Goal: Task Accomplishment & Management: Manage account settings

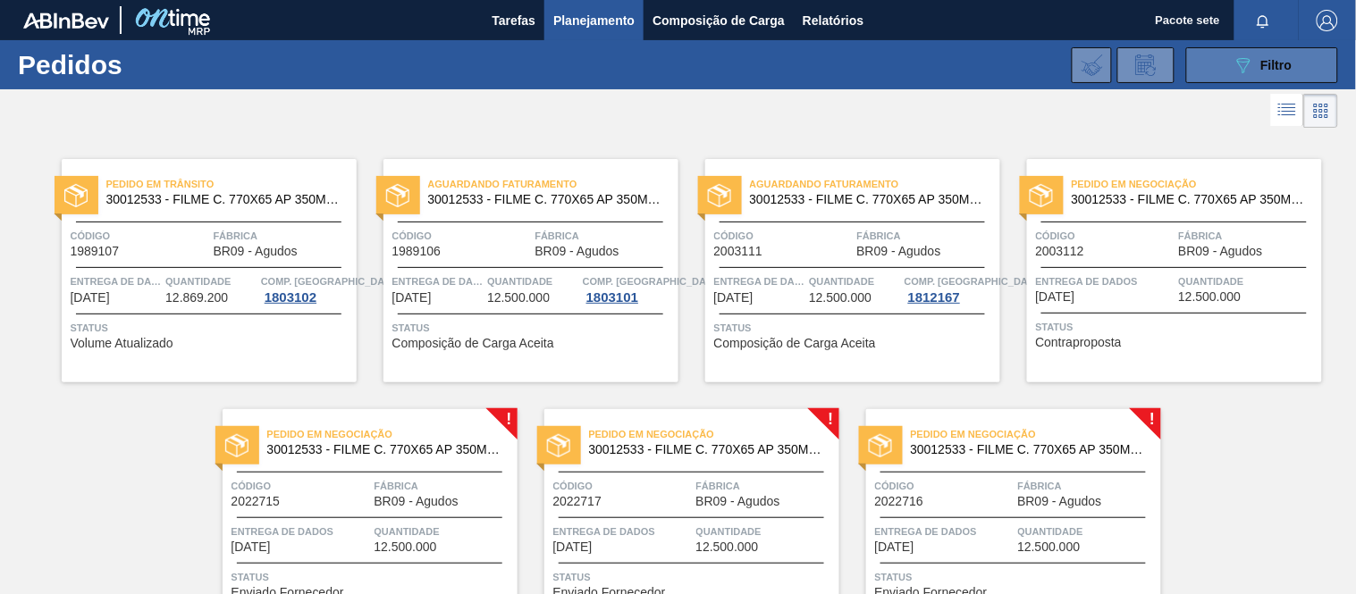
drag, startPoint x: 1247, startPoint y: 68, endPoint x: 1251, endPoint y: 77, distance: 10.0
click at [1249, 74] on icon "089F7B8B-B2A5-4AFE-B5C0-19BA573D28AC" at bounding box center [1242, 65] width 21 height 21
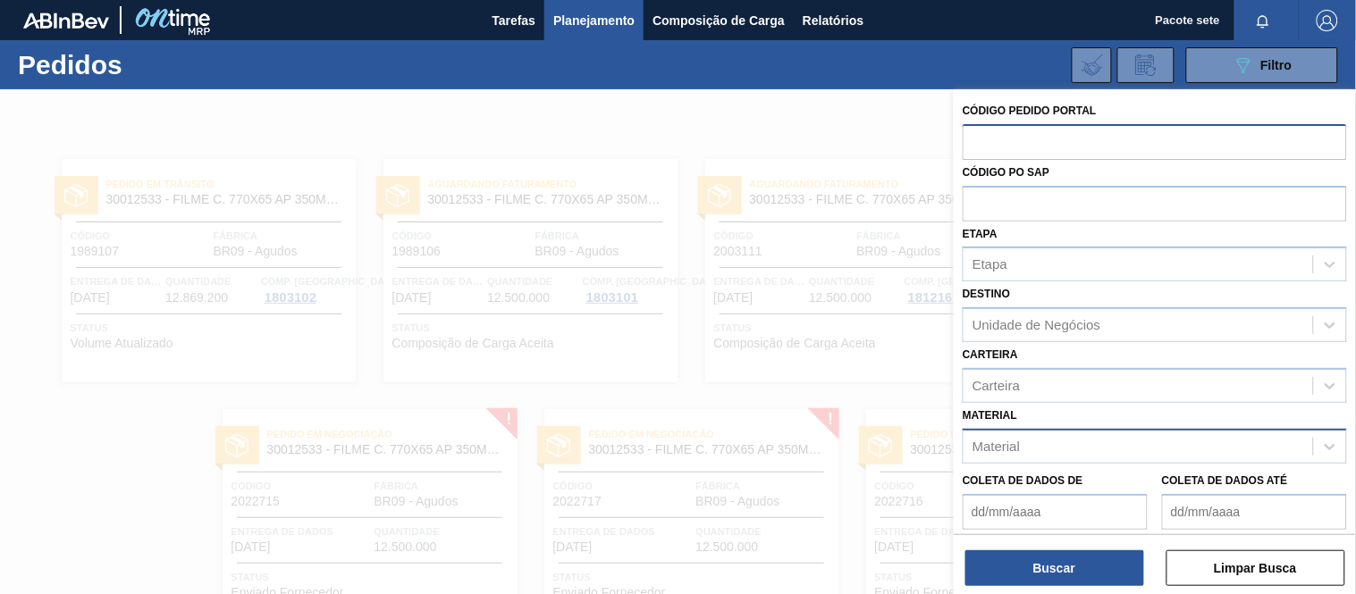
click at [1043, 147] on input "text" at bounding box center [1154, 141] width 384 height 34
type input "1989107"
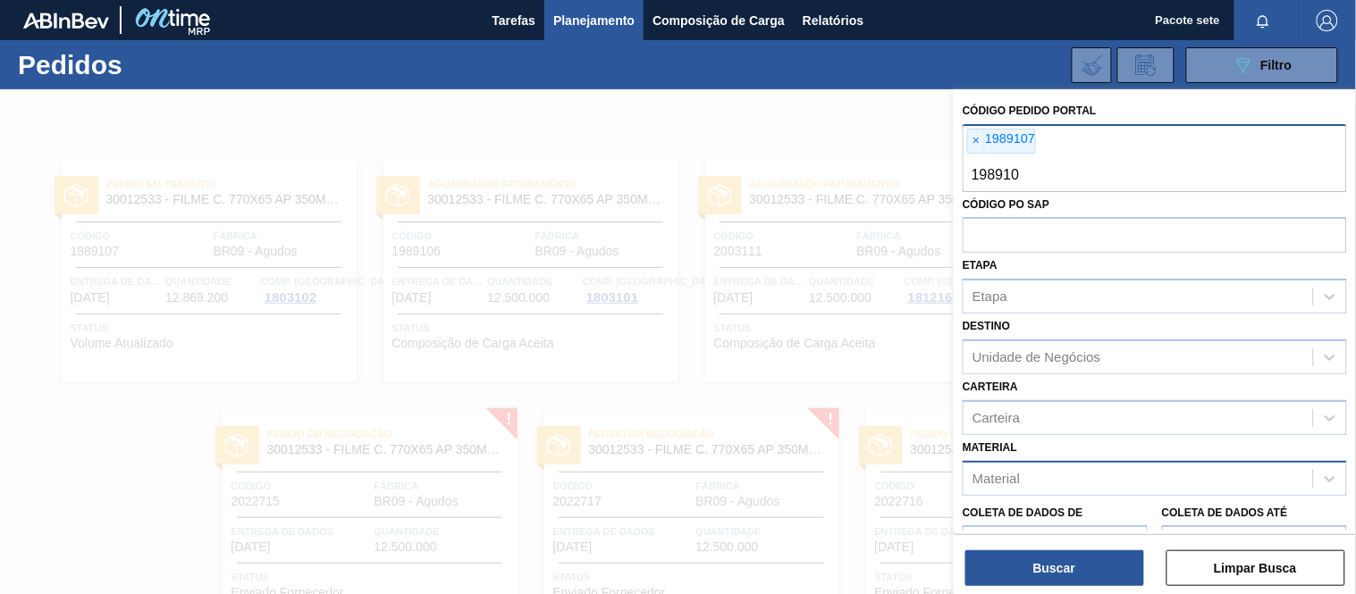
type input "1989106"
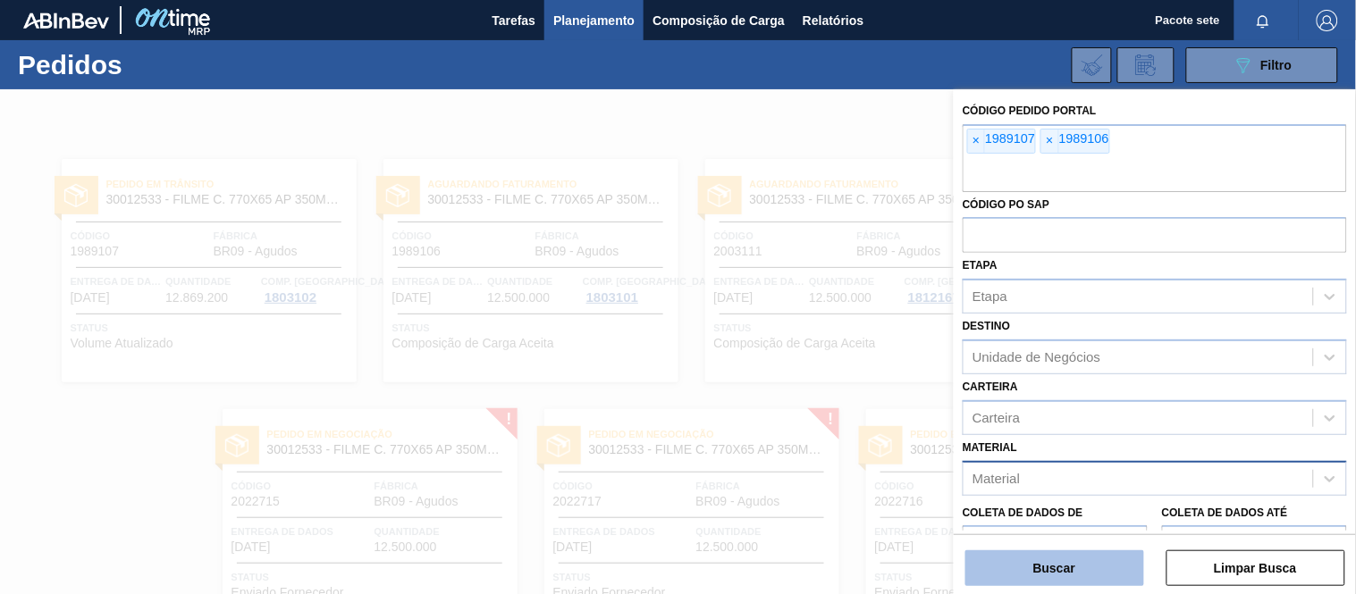
click at [1122, 557] on button "Buscar" at bounding box center [1054, 568] width 179 height 36
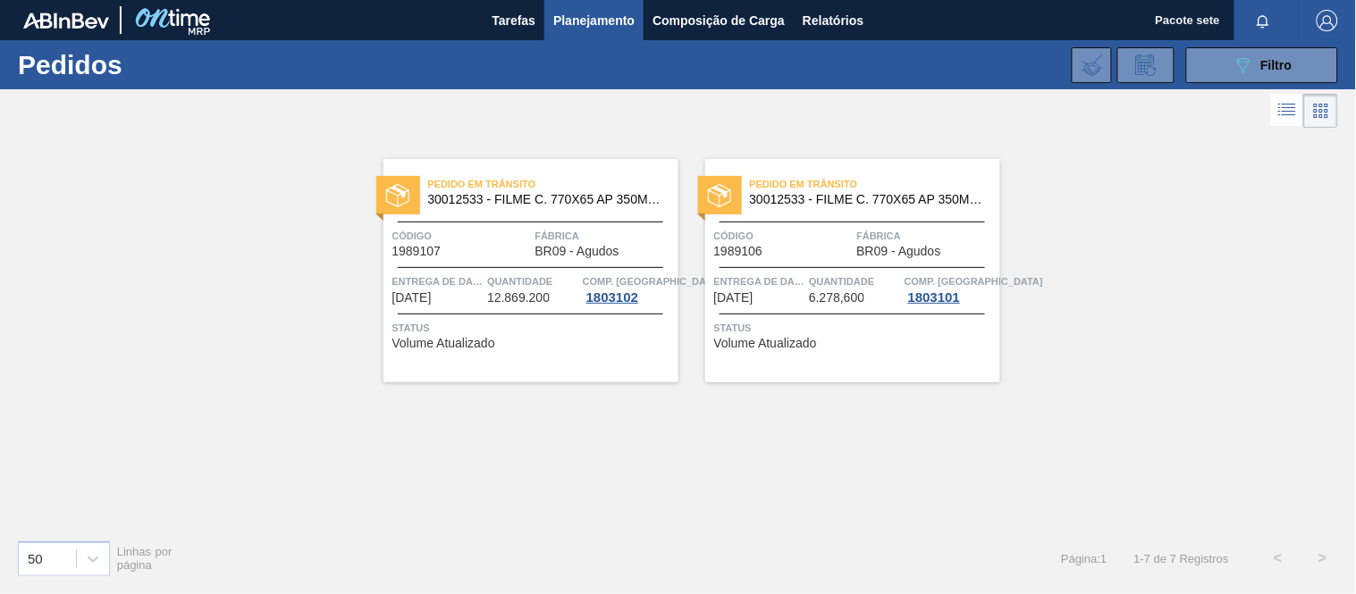
click at [574, 241] on span "Fábrica" at bounding box center [604, 236] width 139 height 18
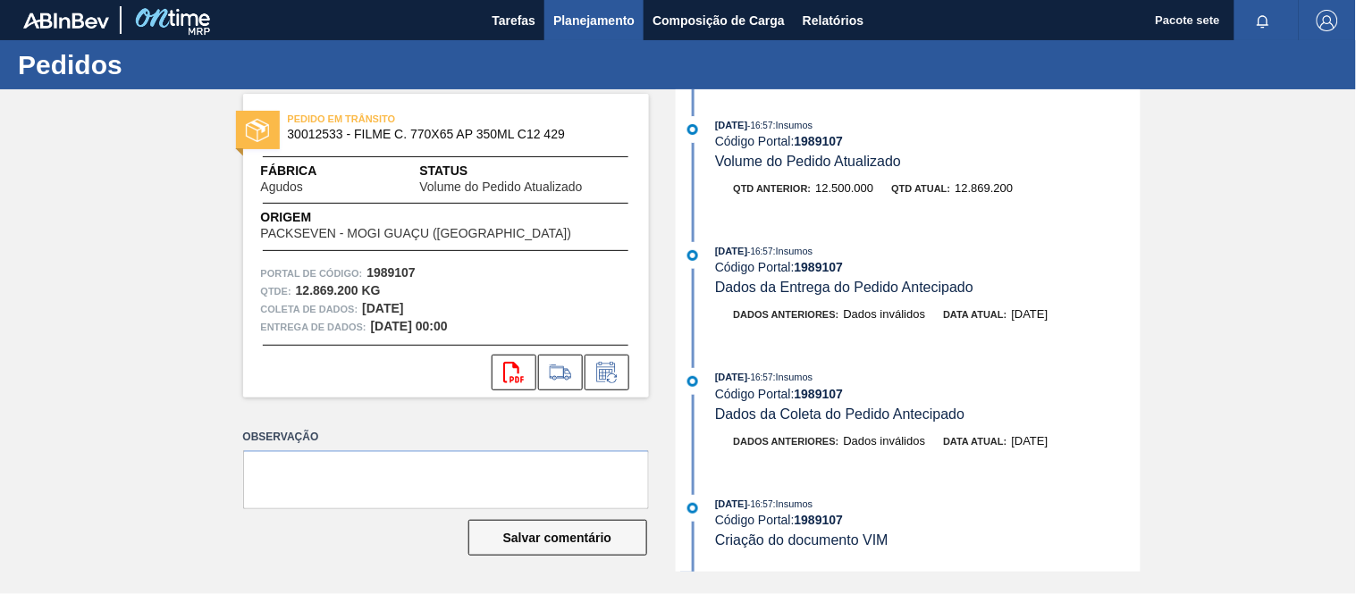
click at [578, 28] on font "Planejamento" at bounding box center [593, 20] width 81 height 21
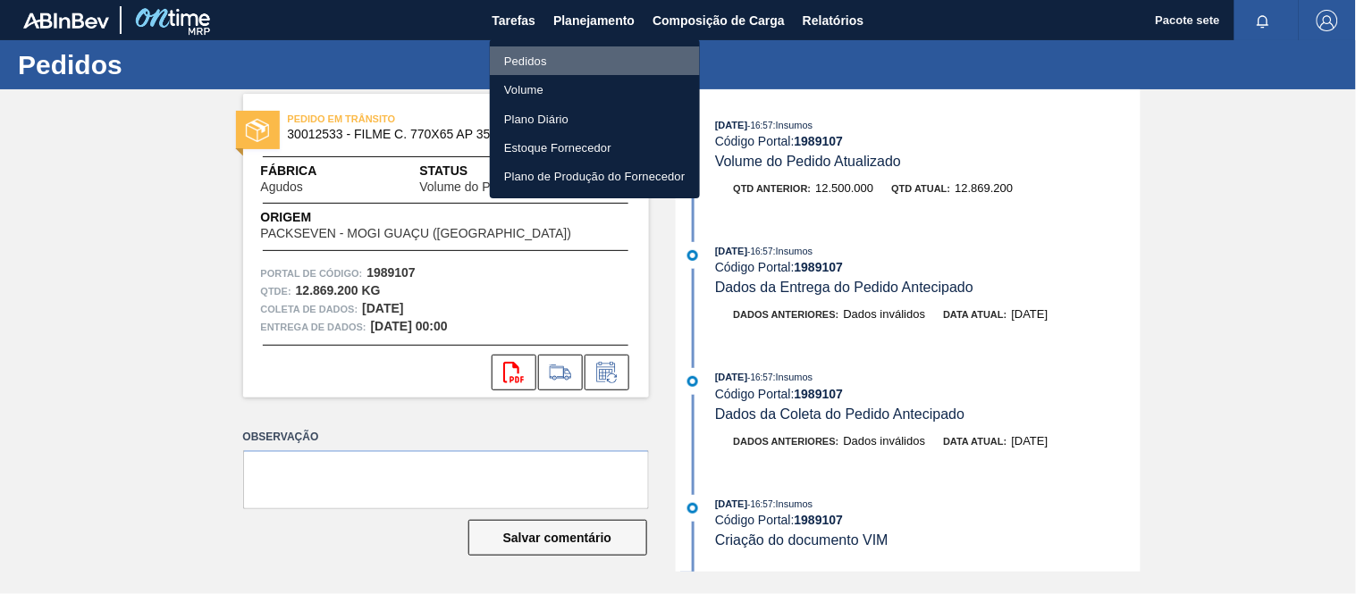
click at [536, 54] on font "Pedidos" at bounding box center [525, 61] width 43 height 18
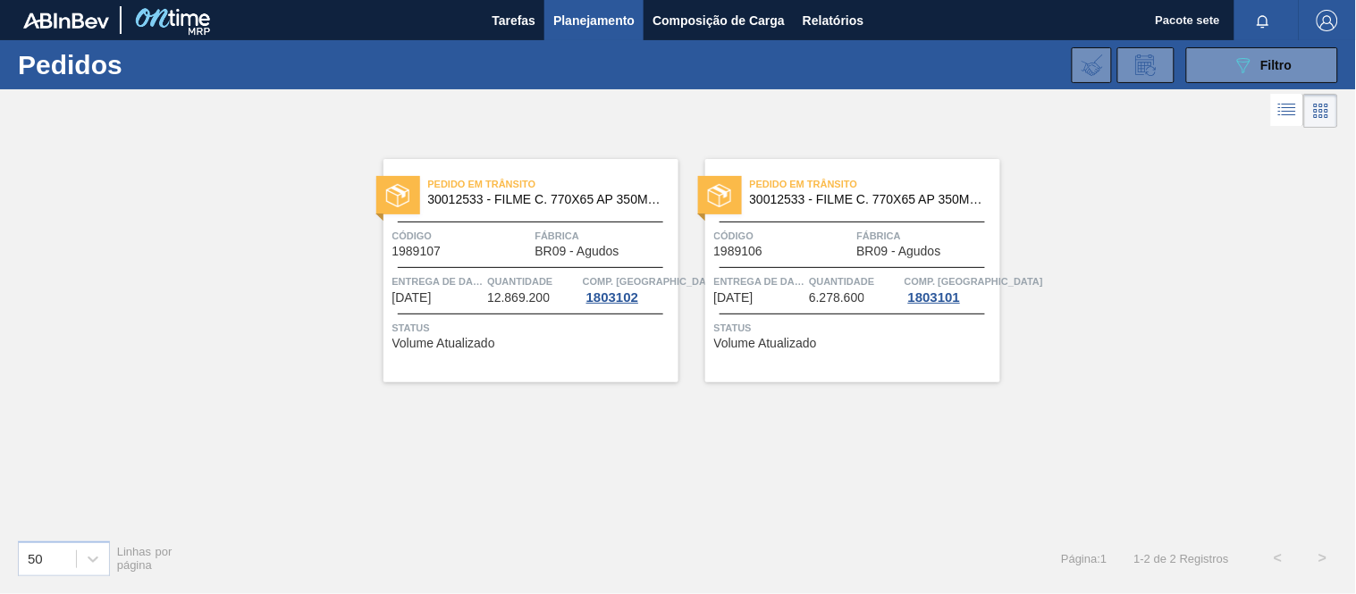
click at [620, 243] on span "Fábrica" at bounding box center [604, 236] width 139 height 18
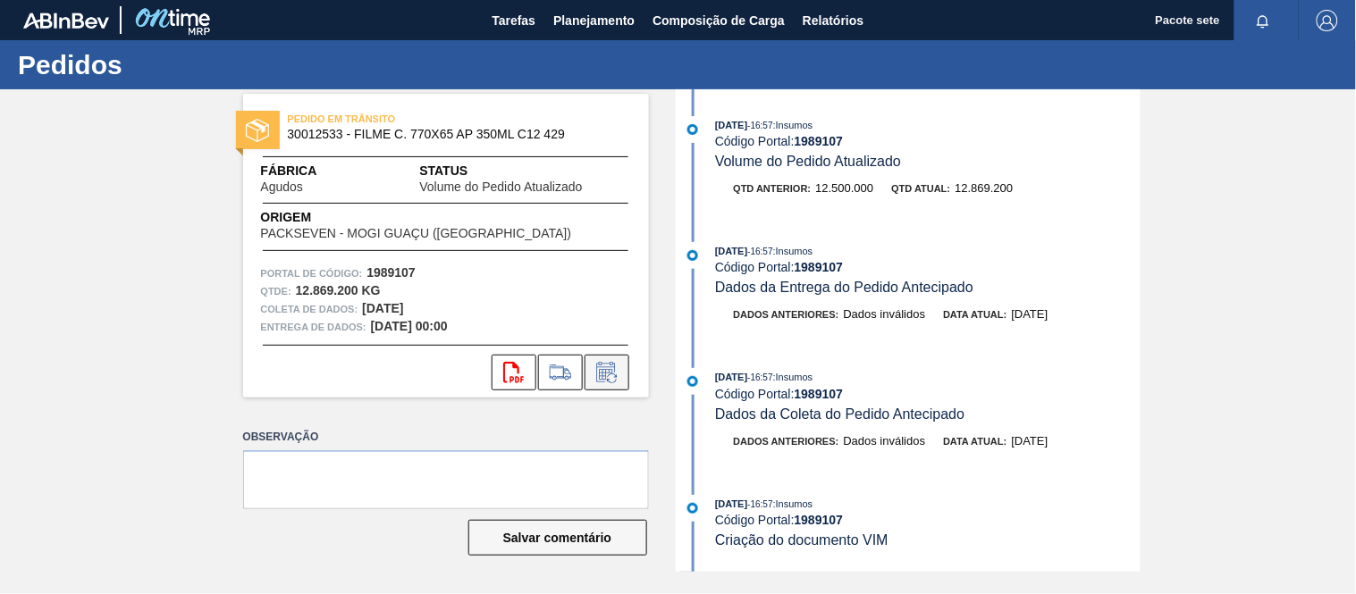
click at [601, 372] on icon at bounding box center [606, 372] width 29 height 21
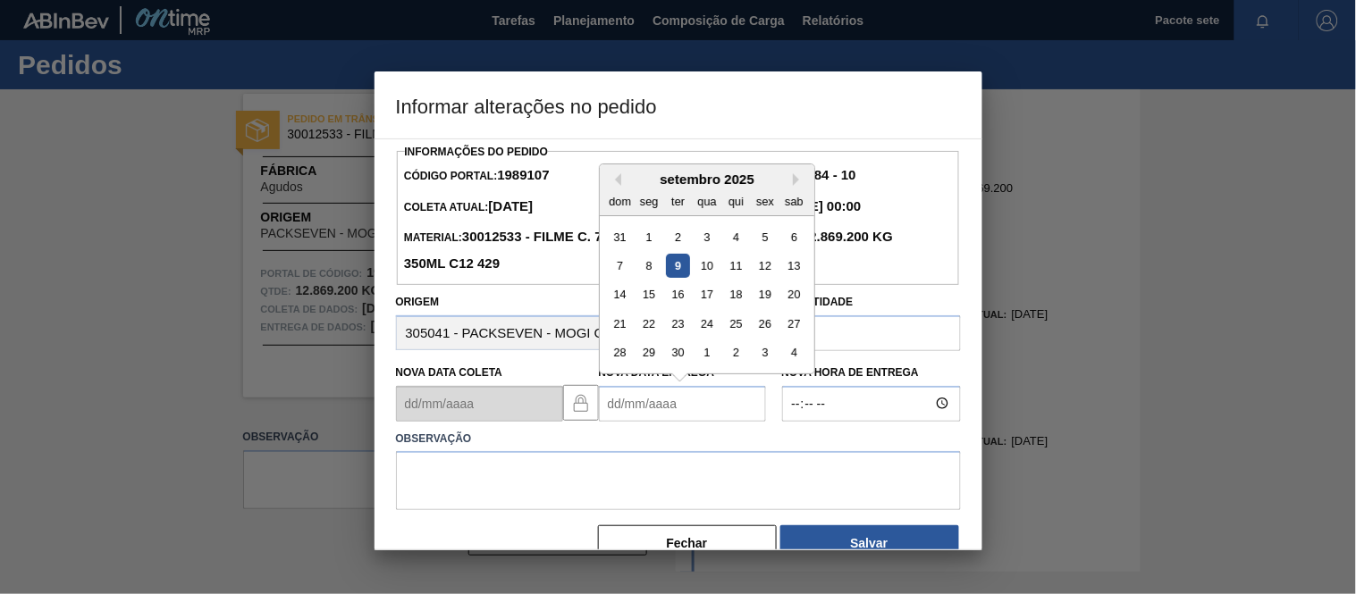
click at [693, 412] on Entrega1989107 "Nova Data Entrega" at bounding box center [682, 404] width 167 height 36
click at [736, 273] on font "11" at bounding box center [735, 265] width 13 height 13
type Entrega1989107 "[DATE]"
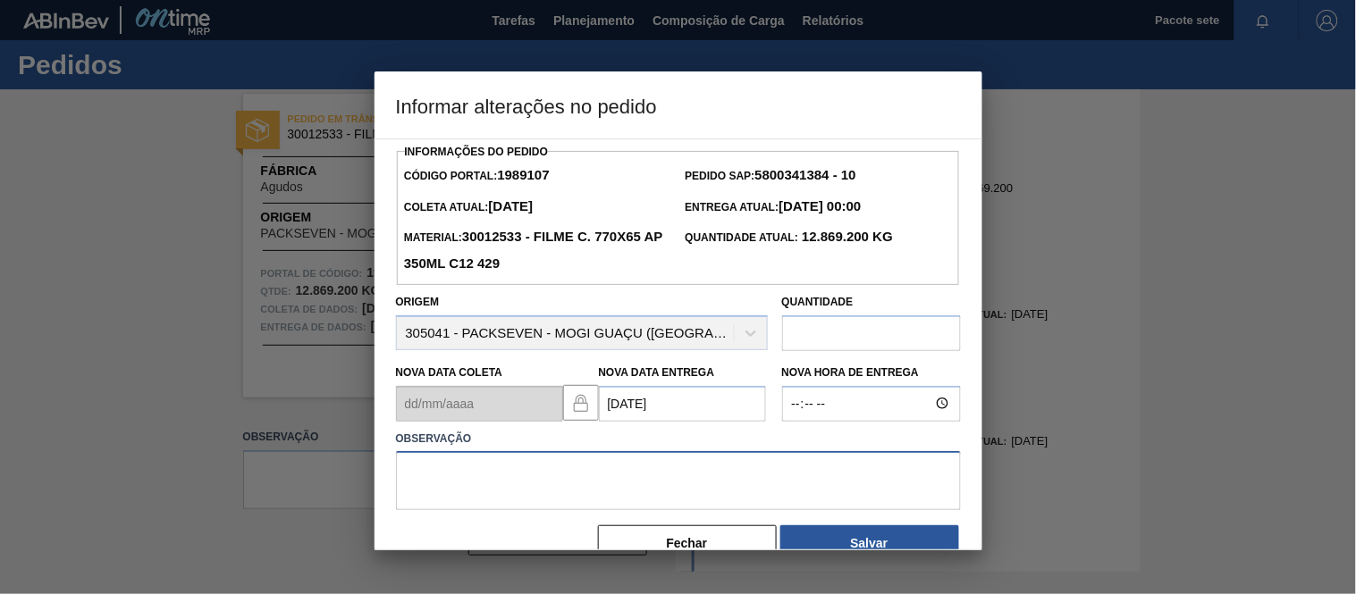
click at [517, 492] on textarea at bounding box center [678, 480] width 565 height 59
drag, startPoint x: 529, startPoint y: 472, endPoint x: 328, endPoint y: 471, distance: 201.1
click at [328, 471] on div "Informar alterações no pedido Informações do Pedido Código Portal: 1989107 Pedi…" at bounding box center [678, 297] width 1356 height 594
type textarea "Data ajustada."
click at [900, 538] on button "Salvar" at bounding box center [869, 543] width 179 height 36
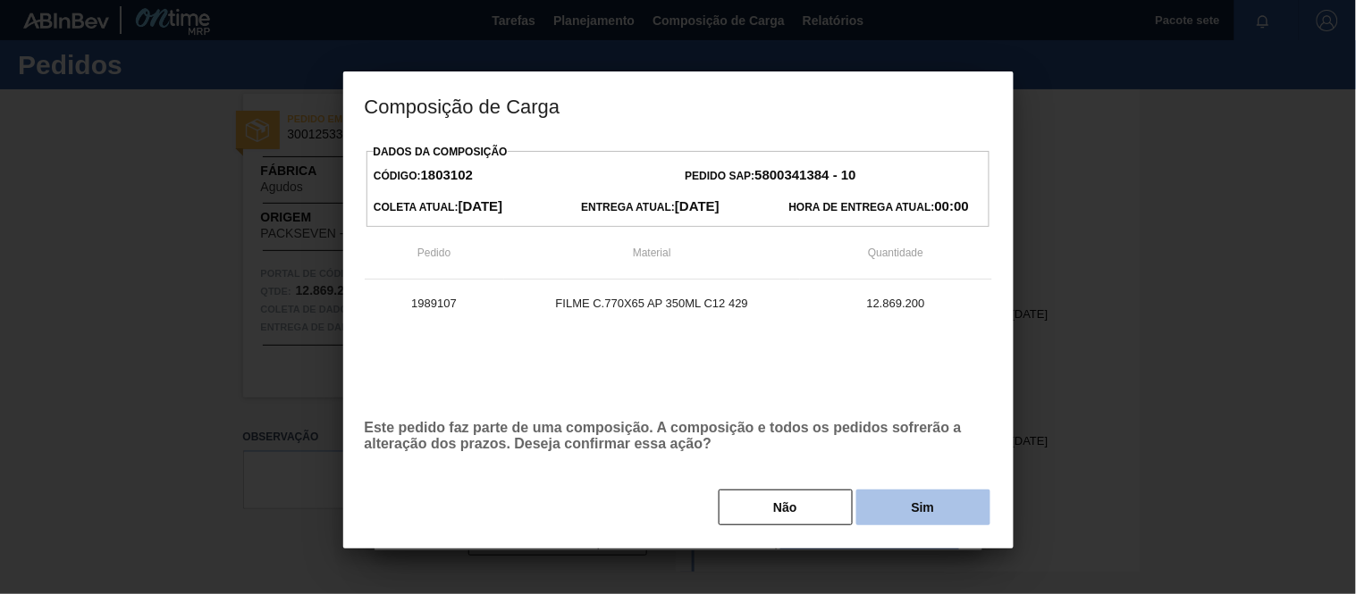
click at [924, 507] on font "Sim" at bounding box center [923, 507] width 23 height 14
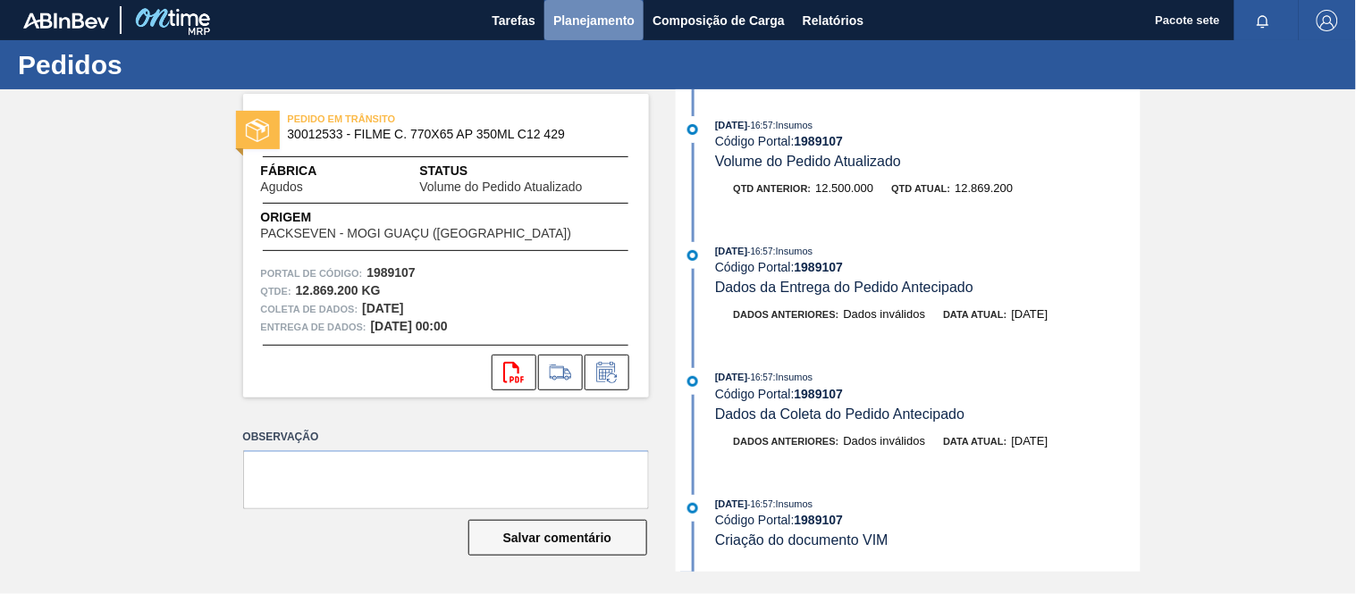
click at [588, 19] on font "Planejamento" at bounding box center [593, 20] width 81 height 14
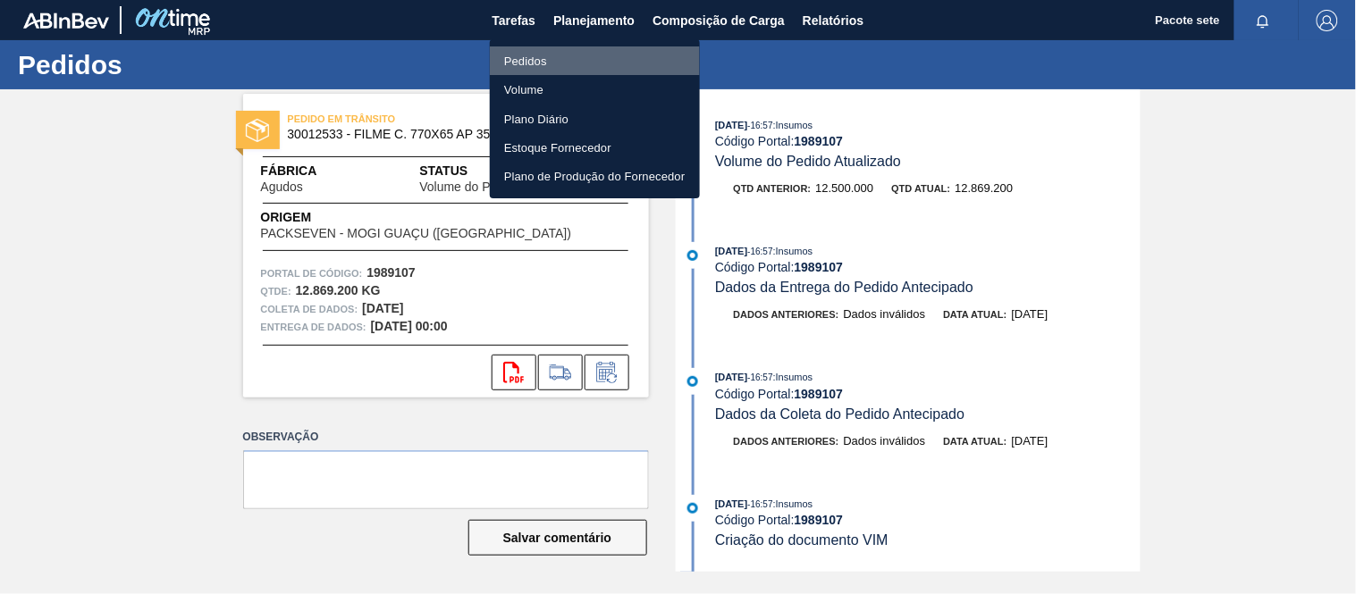
click at [522, 55] on font "Pedidos" at bounding box center [525, 61] width 43 height 13
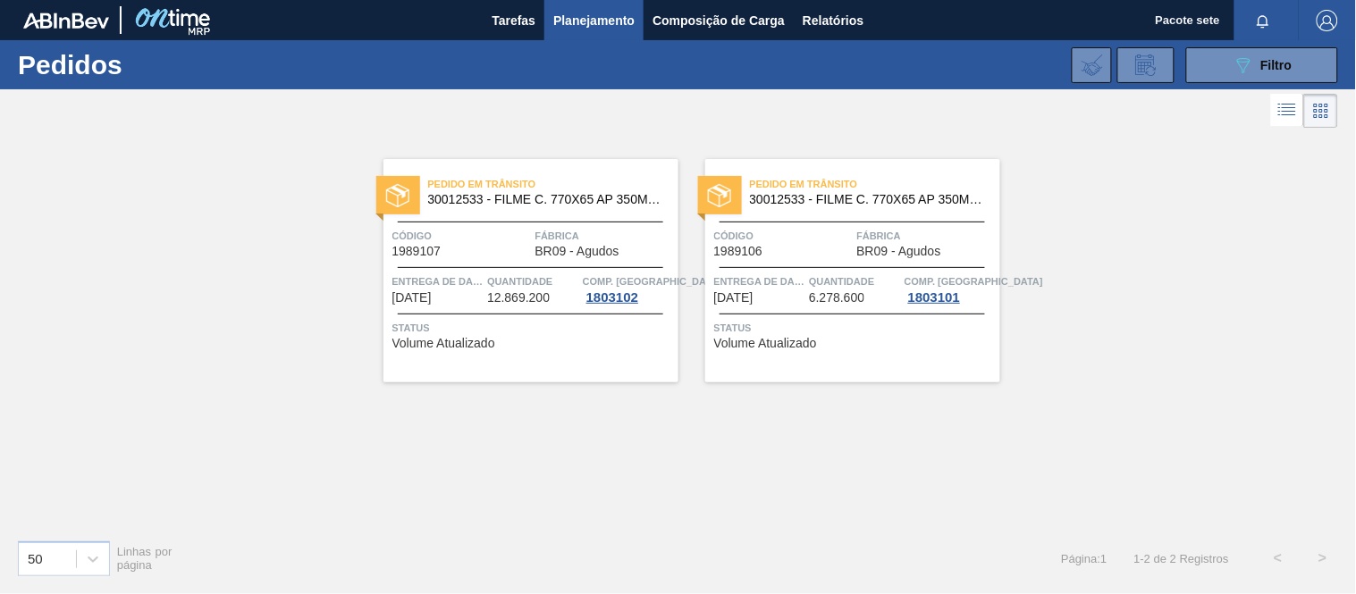
click at [626, 232] on span "Fábrica" at bounding box center [604, 236] width 139 height 18
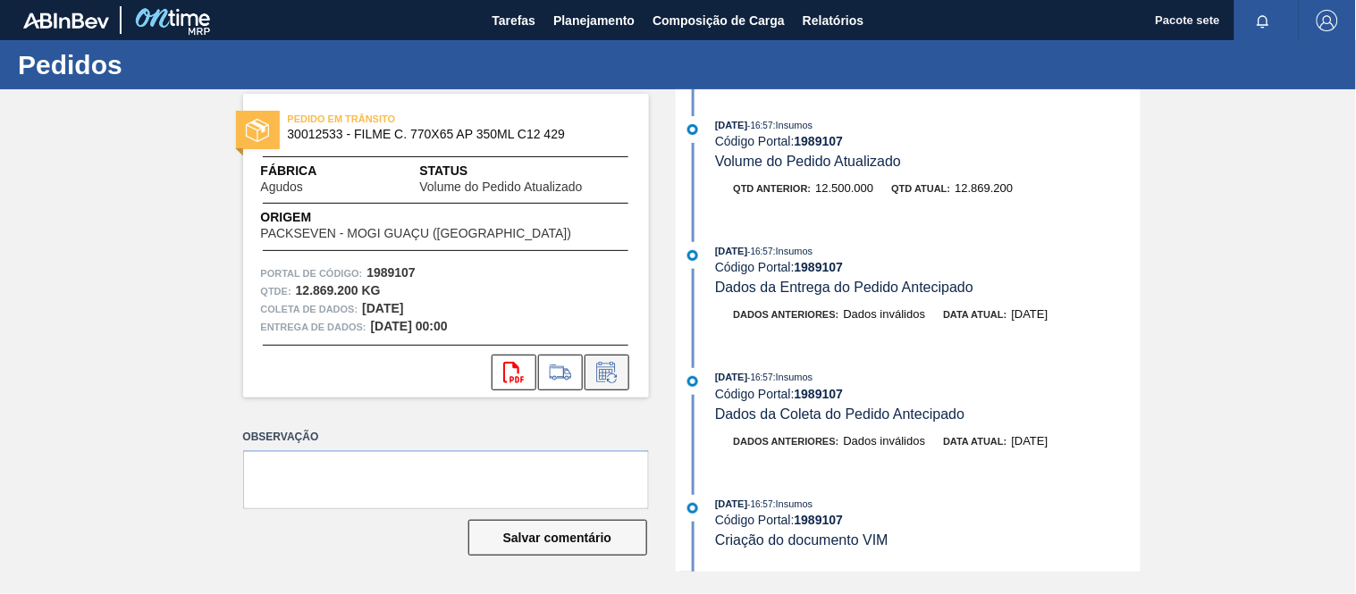
click at [608, 370] on icon at bounding box center [606, 372] width 29 height 21
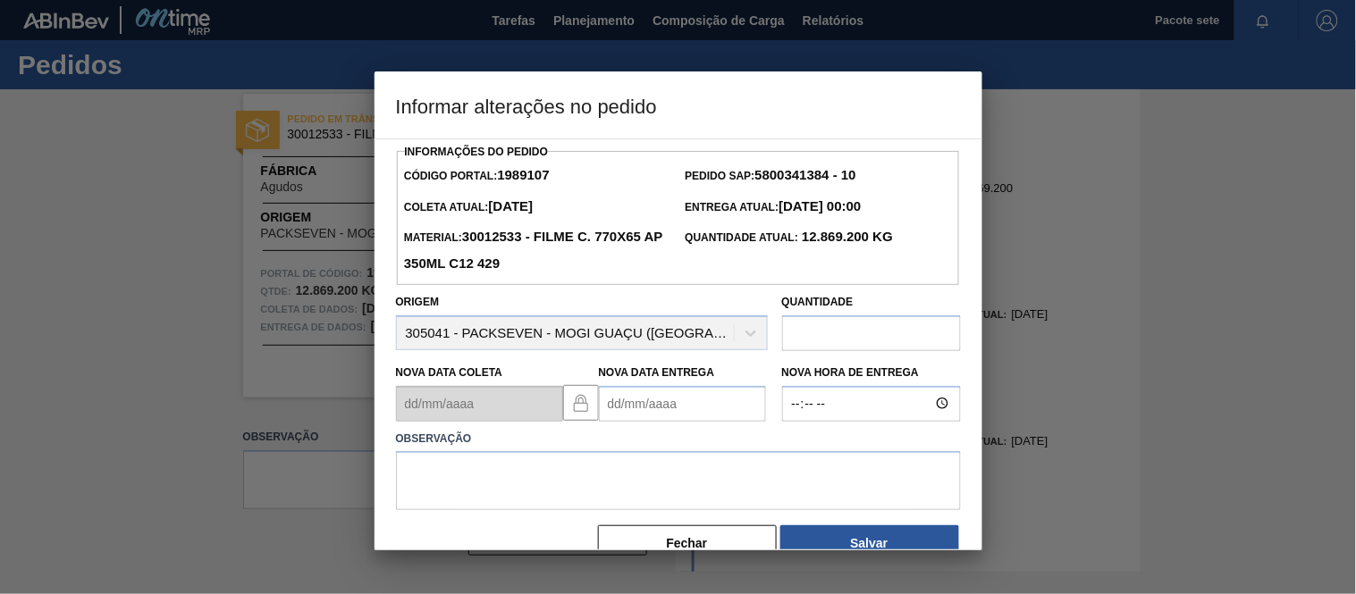
click at [692, 397] on Entrega1989107 "Nova Data Entrega" at bounding box center [682, 404] width 167 height 36
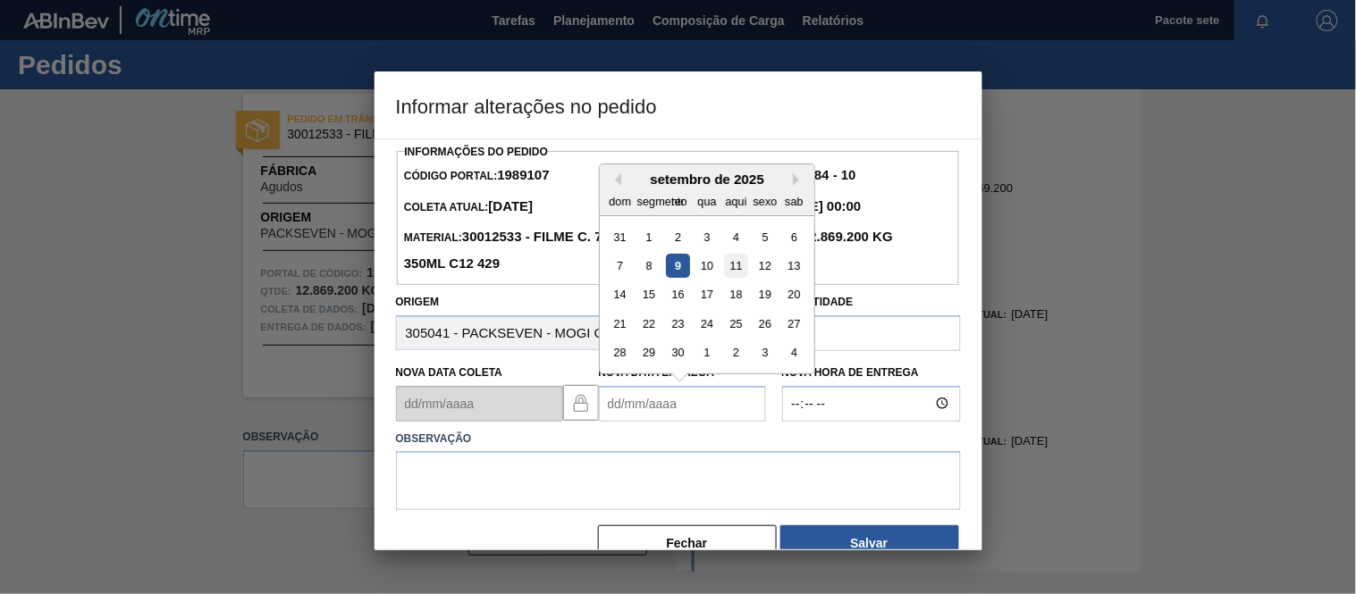
click at [735, 277] on div "11" at bounding box center [735, 266] width 24 height 24
type Entrega1989107 "[DATE]"
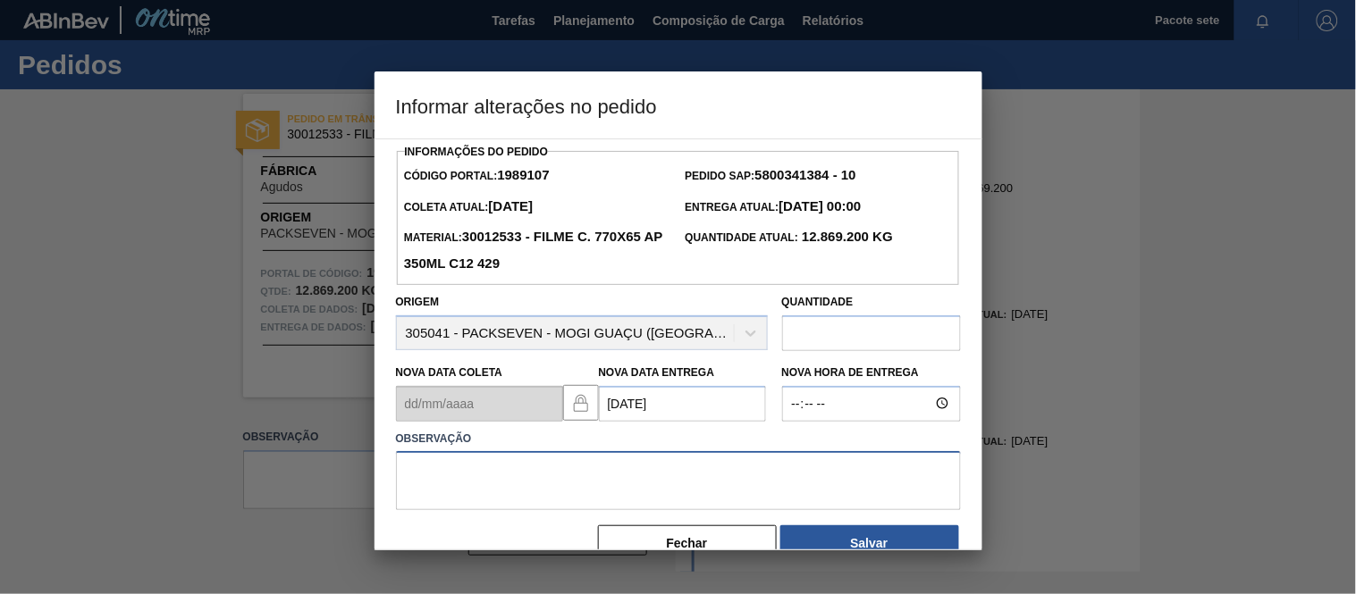
click at [537, 483] on textarea at bounding box center [678, 480] width 565 height 59
paste textarea "Data ajustada."
type textarea "Data ajustada."
click at [905, 532] on button "Salvar" at bounding box center [869, 543] width 179 height 36
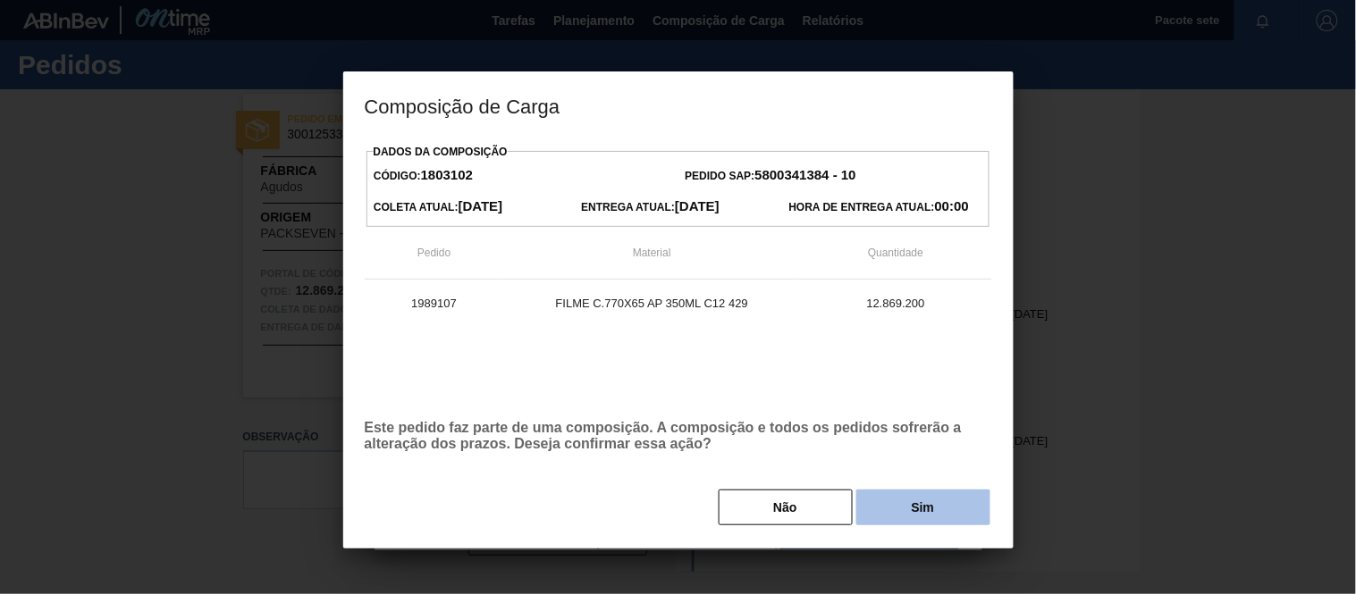
click at [899, 500] on button "Sim" at bounding box center [923, 508] width 134 height 36
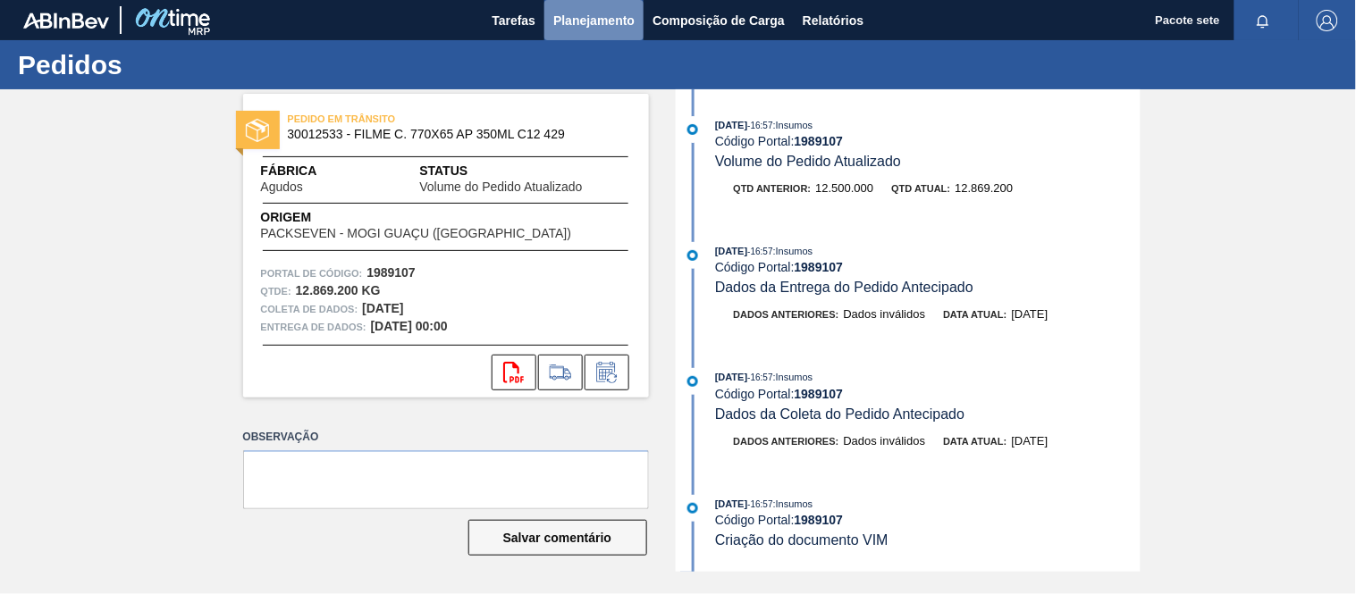
click at [587, 11] on font "Planejamento" at bounding box center [593, 20] width 81 height 21
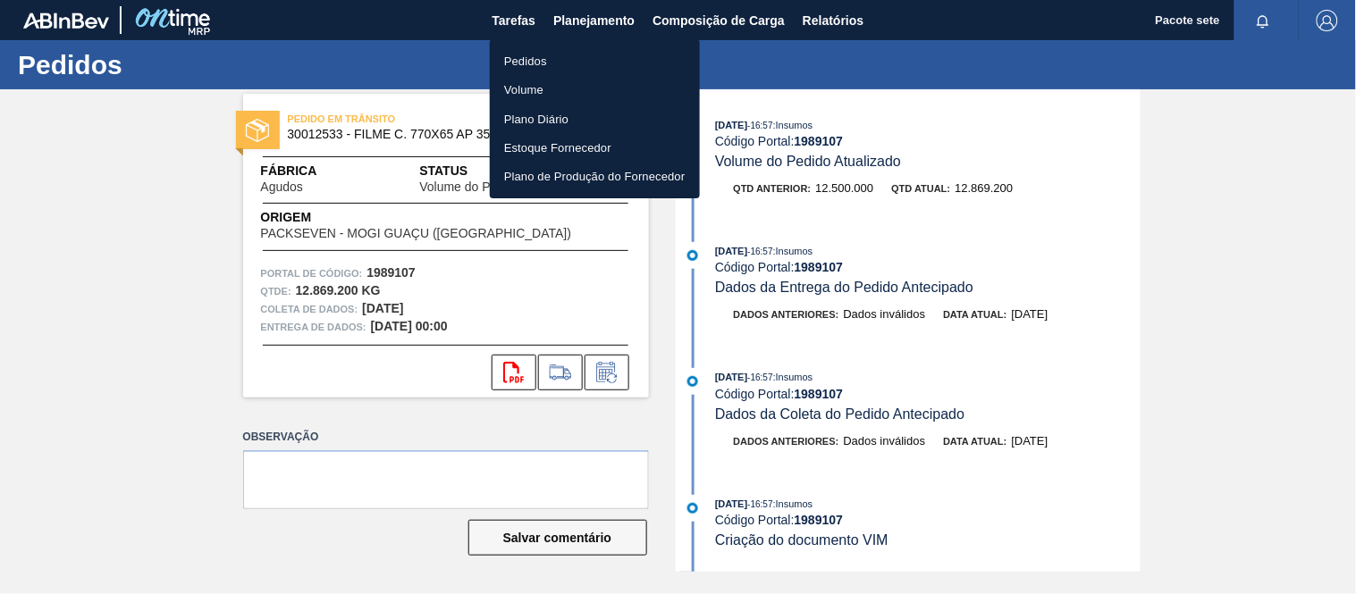
click at [542, 60] on font "Pedidos" at bounding box center [525, 61] width 43 height 13
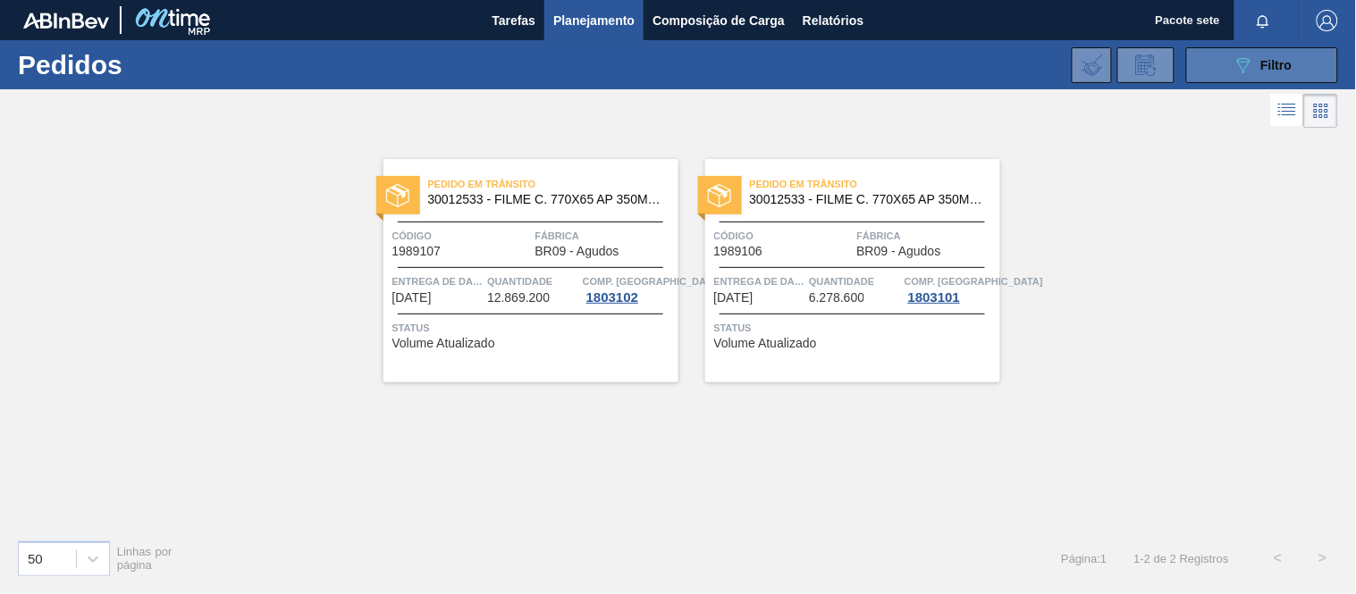
click at [1261, 60] on div "089F7B8B-B2A5-4AFE-B5C0-19BA573D28AC Filtro" at bounding box center [1262, 65] width 60 height 21
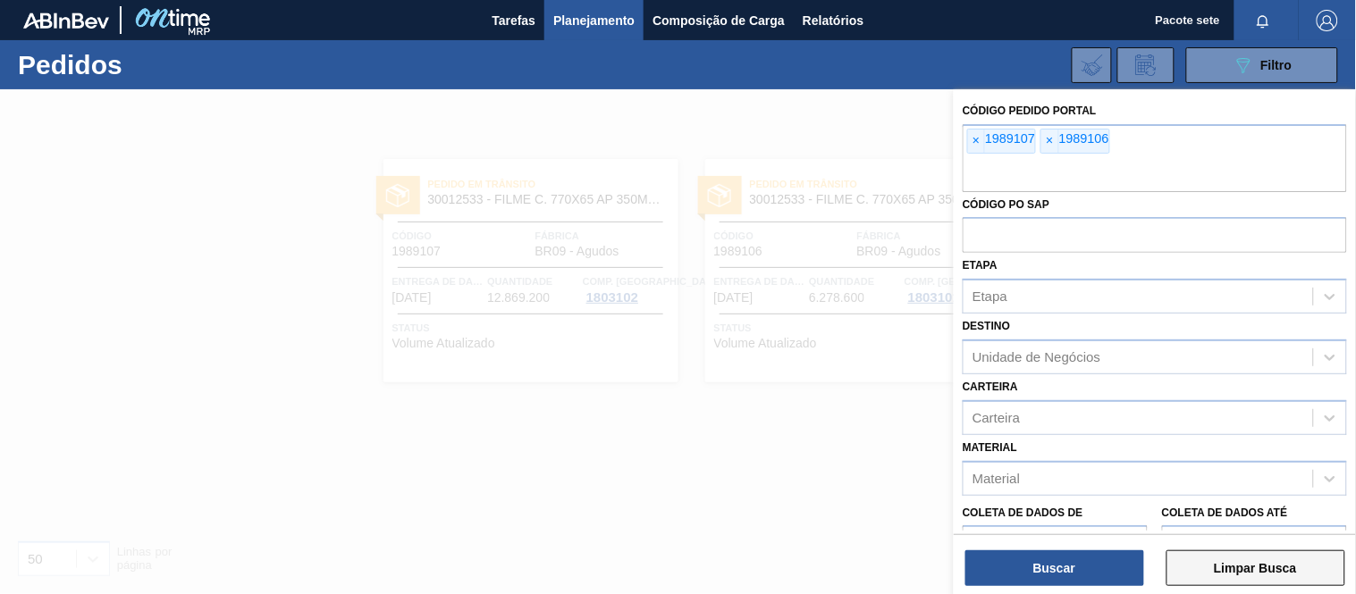
click at [1238, 563] on font "Limpar Busca" at bounding box center [1255, 568] width 83 height 14
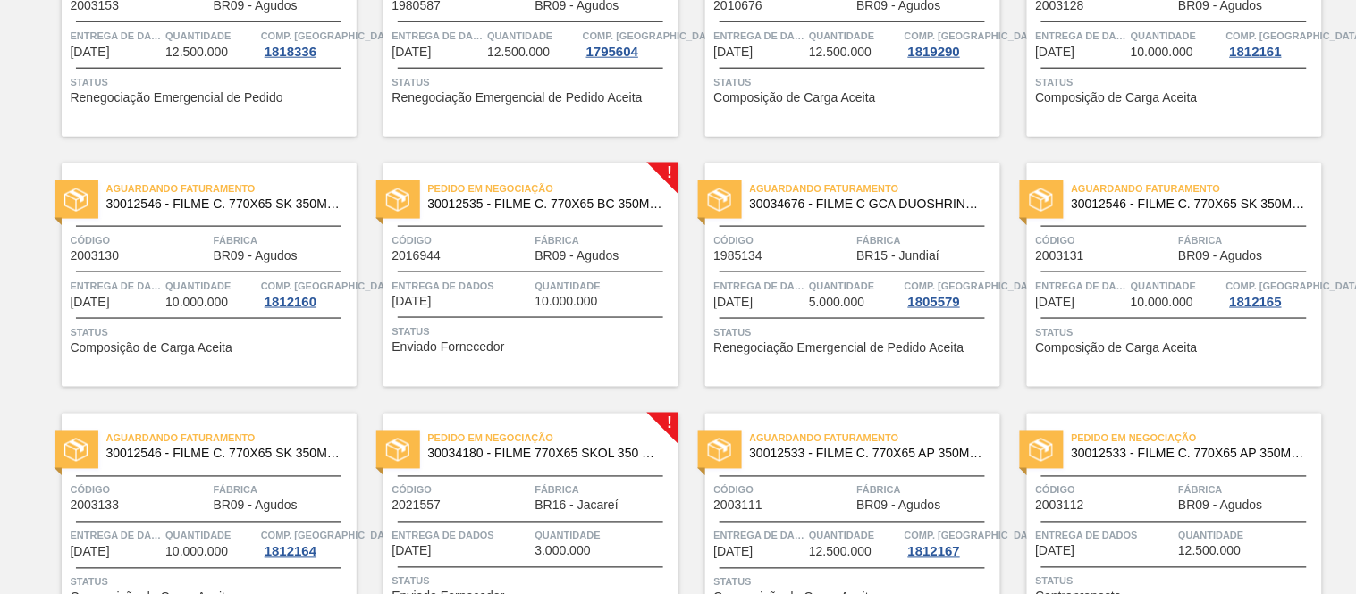
scroll to position [298, 0]
